Goal: Information Seeking & Learning: Learn about a topic

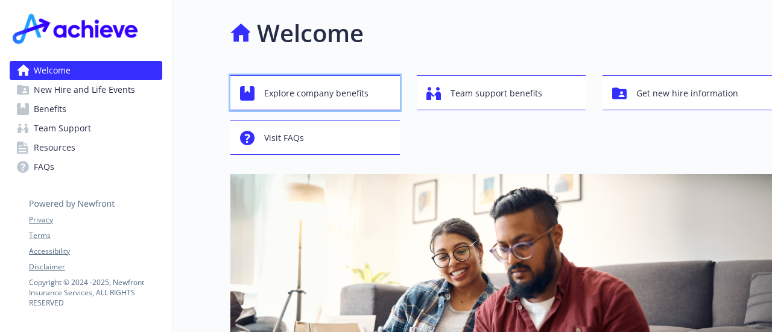
click at [322, 102] on span "Explore company benefits" at bounding box center [316, 93] width 104 height 23
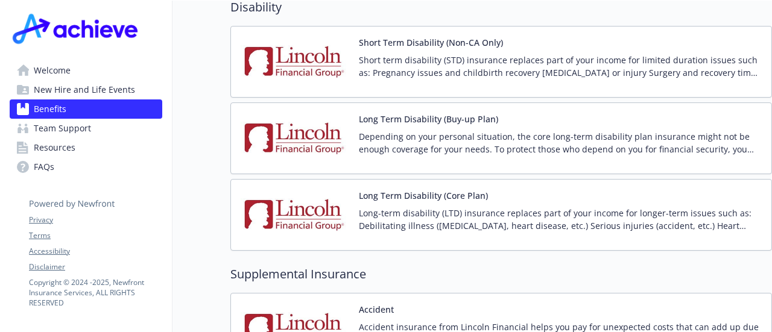
scroll to position [1207, 0]
